Goal: Entertainment & Leisure: Consume media (video, audio)

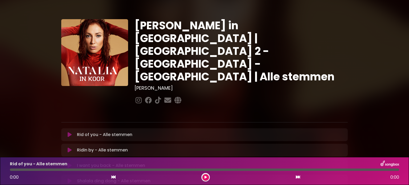
click at [69, 132] on icon at bounding box center [70, 134] width 4 height 5
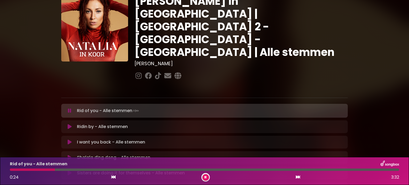
scroll to position [27, 0]
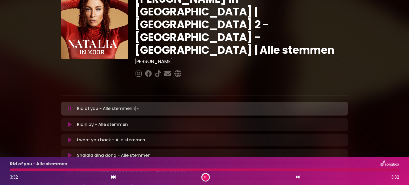
click at [207, 178] on button at bounding box center [205, 177] width 7 height 7
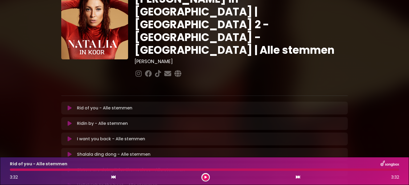
click at [69, 121] on icon at bounding box center [70, 123] width 4 height 5
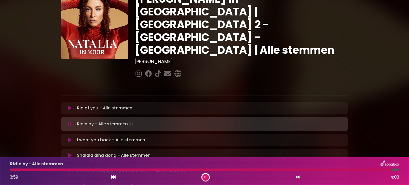
click at [68, 137] on icon at bounding box center [70, 139] width 4 height 5
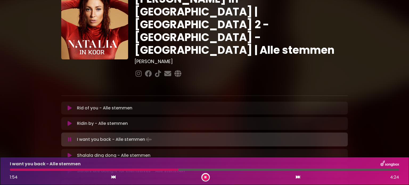
click at [147, 170] on div at bounding box center [94, 170] width 168 height 2
click at [11, 170] on div at bounding box center [167, 170] width 315 height 2
click at [184, 169] on div at bounding box center [110, 170] width 201 height 2
click at [173, 170] on div at bounding box center [204, 170] width 389 height 2
click at [200, 170] on div at bounding box center [186, 170] width 353 height 2
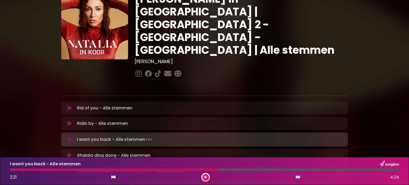
click at [145, 168] on div "I want you back - Alle stemmen 2:21 4:24" at bounding box center [205, 171] width 396 height 21
click at [157, 169] on div at bounding box center [114, 170] width 209 height 2
click at [71, 153] on button at bounding box center [69, 155] width 10 height 5
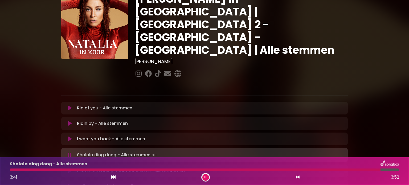
click at [69, 168] on icon at bounding box center [70, 170] width 4 height 5
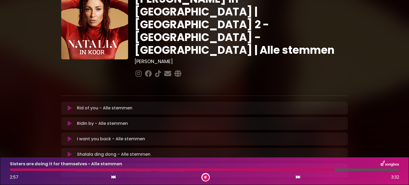
click at [14, 170] on div at bounding box center [172, 170] width 325 height 2
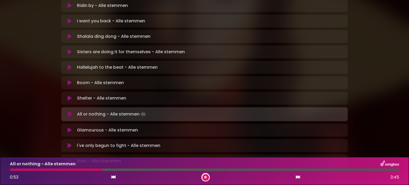
scroll to position [142, 0]
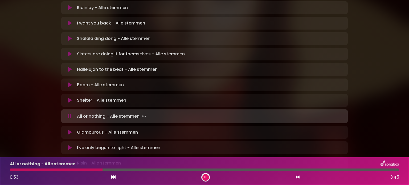
click at [68, 51] on icon at bounding box center [70, 53] width 4 height 5
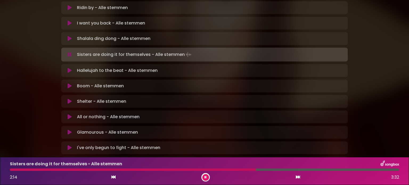
click at [236, 168] on div "Sisters are doing it for themselves - Alle stemmen 2:14 3:32" at bounding box center [205, 171] width 396 height 21
click at [227, 170] on div at bounding box center [133, 170] width 247 height 2
click at [11, 168] on div "Sisters are doing it for themselves - Alle stemmen 2:02 3:32" at bounding box center [205, 171] width 396 height 21
click at [9, 167] on div "Sisters are doing it for themselves - Alle stemmen 2:03 3:32" at bounding box center [205, 171] width 396 height 21
click at [11, 170] on div at bounding box center [123, 170] width 227 height 2
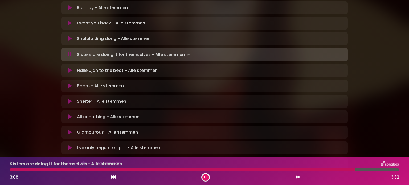
click at [69, 68] on icon at bounding box center [70, 70] width 4 height 5
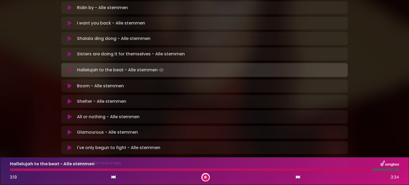
click at [70, 83] on icon at bounding box center [70, 85] width 4 height 5
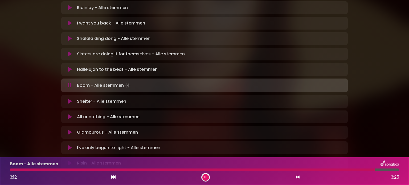
click at [73, 99] on button at bounding box center [69, 101] width 10 height 5
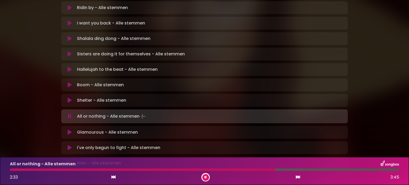
click at [14, 169] on div at bounding box center [142, 170] width 265 height 2
click at [65, 130] on button at bounding box center [69, 132] width 10 height 5
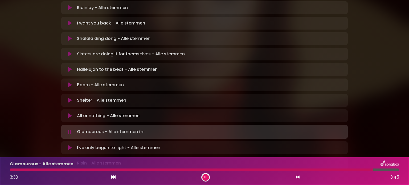
click at [71, 145] on icon at bounding box center [70, 147] width 4 height 5
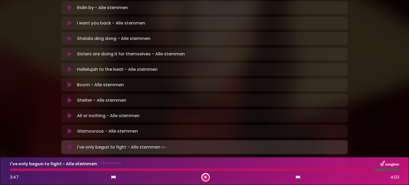
click at [289, 169] on div at bounding box center [192, 170] width 364 height 2
click at [68, 161] on icon at bounding box center [70, 163] width 4 height 5
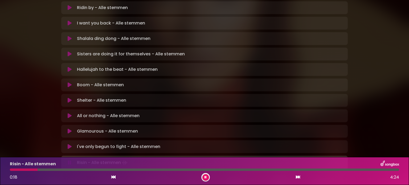
click at [12, 170] on div at bounding box center [24, 170] width 28 height 2
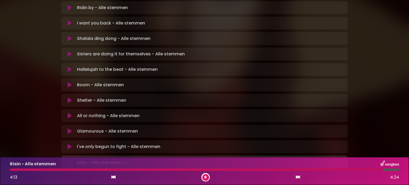
click at [204, 178] on icon at bounding box center [205, 177] width 2 height 3
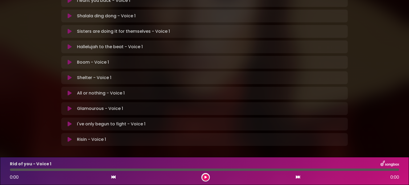
scroll to position [168, 0]
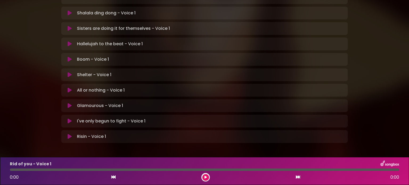
click at [67, 118] on button at bounding box center [69, 120] width 10 height 5
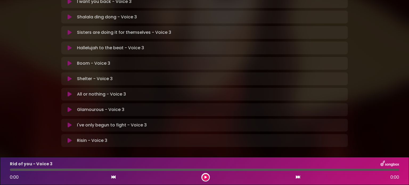
scroll to position [168, 0]
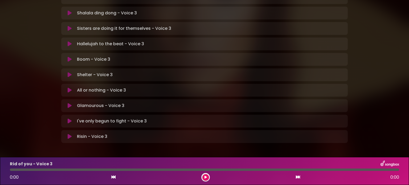
click at [65, 118] on button at bounding box center [69, 120] width 10 height 5
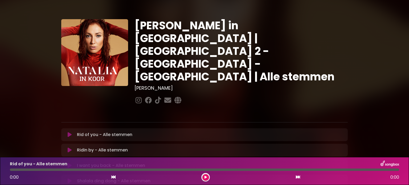
click at [71, 132] on icon at bounding box center [70, 134] width 4 height 5
click at [204, 178] on icon at bounding box center [205, 177] width 2 height 3
